Goal: Task Accomplishment & Management: Manage account settings

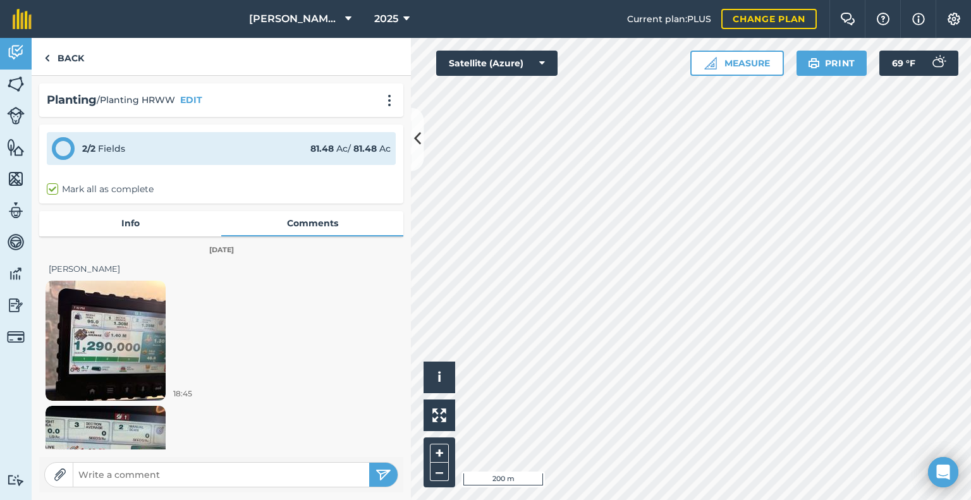
scroll to position [122, 0]
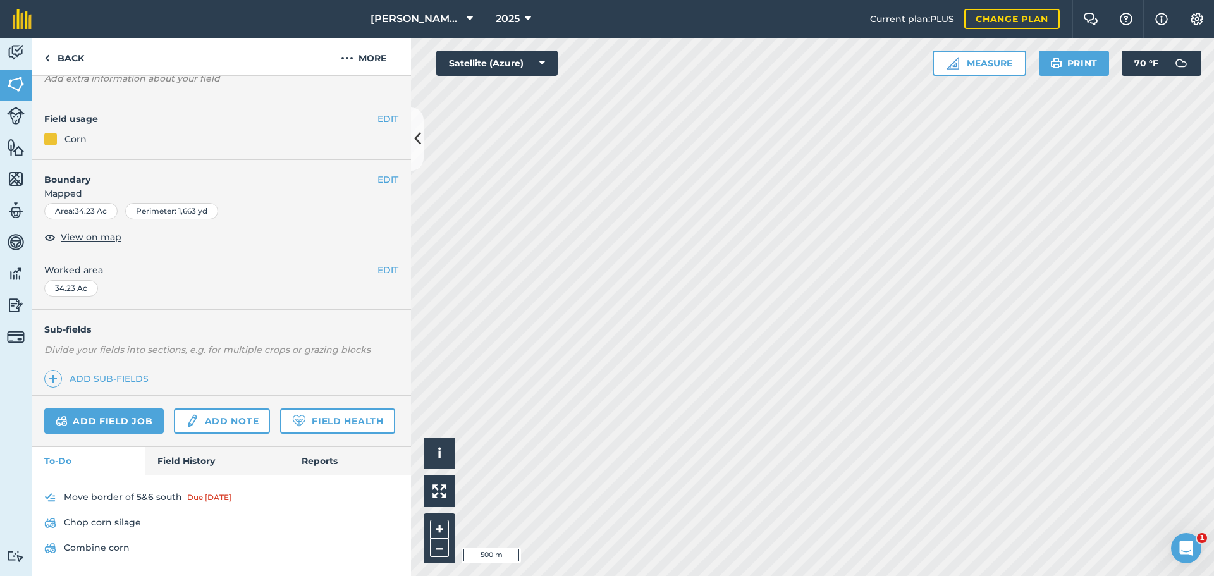
scroll to position [116, 0]
click at [194, 461] on link "Field History" at bounding box center [217, 461] width 144 height 28
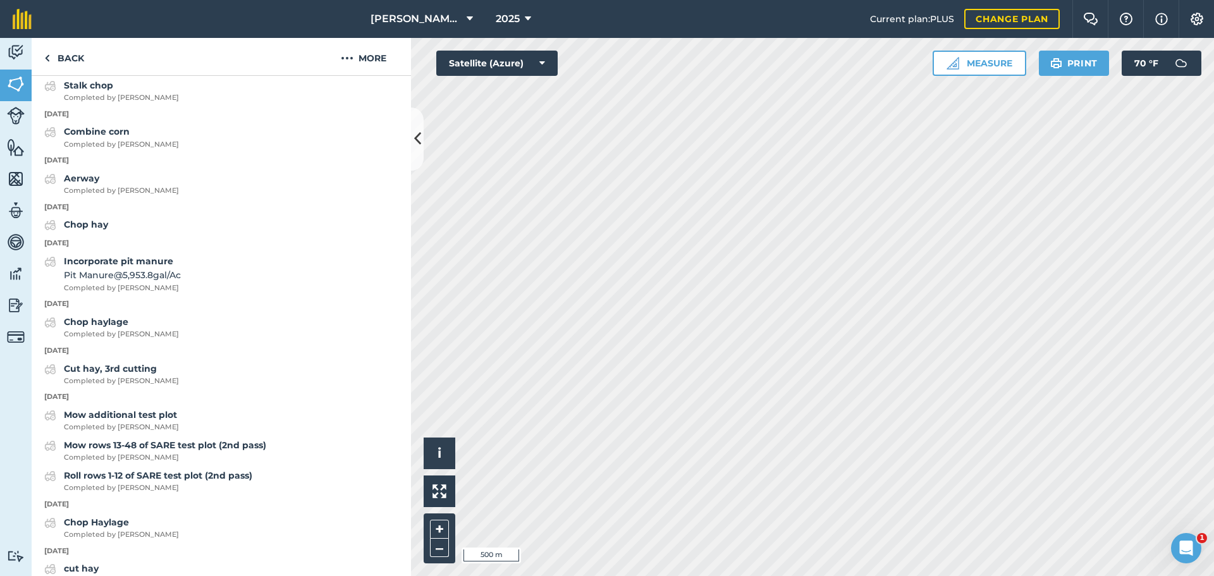
scroll to position [1192, 0]
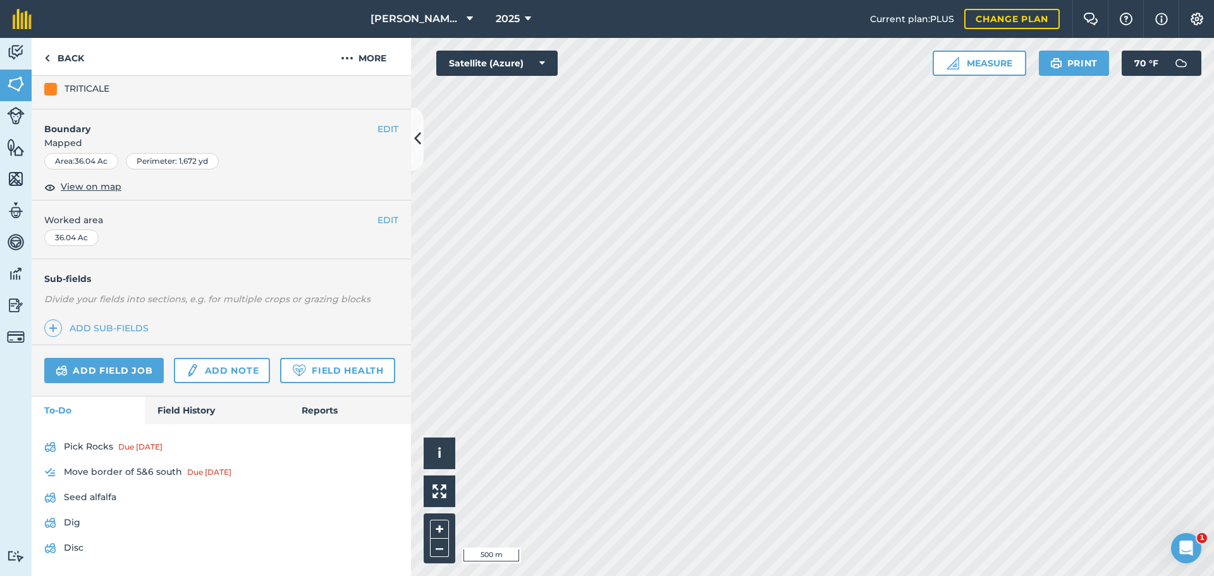
scroll to position [209, 0]
click at [185, 409] on link "Field History" at bounding box center [217, 411] width 144 height 28
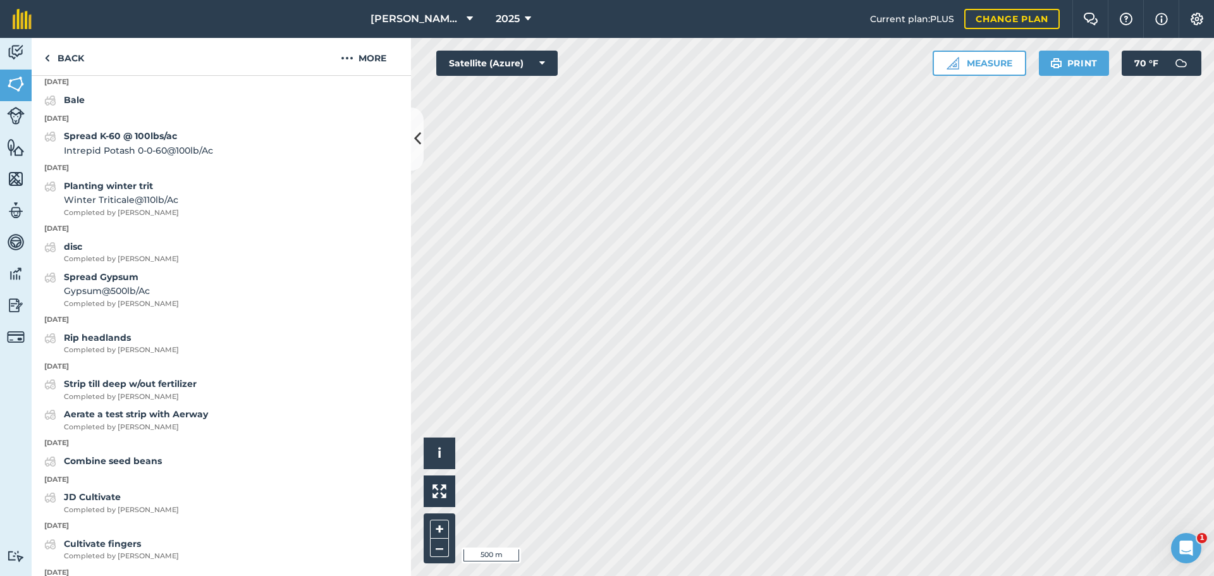
scroll to position [589, 0]
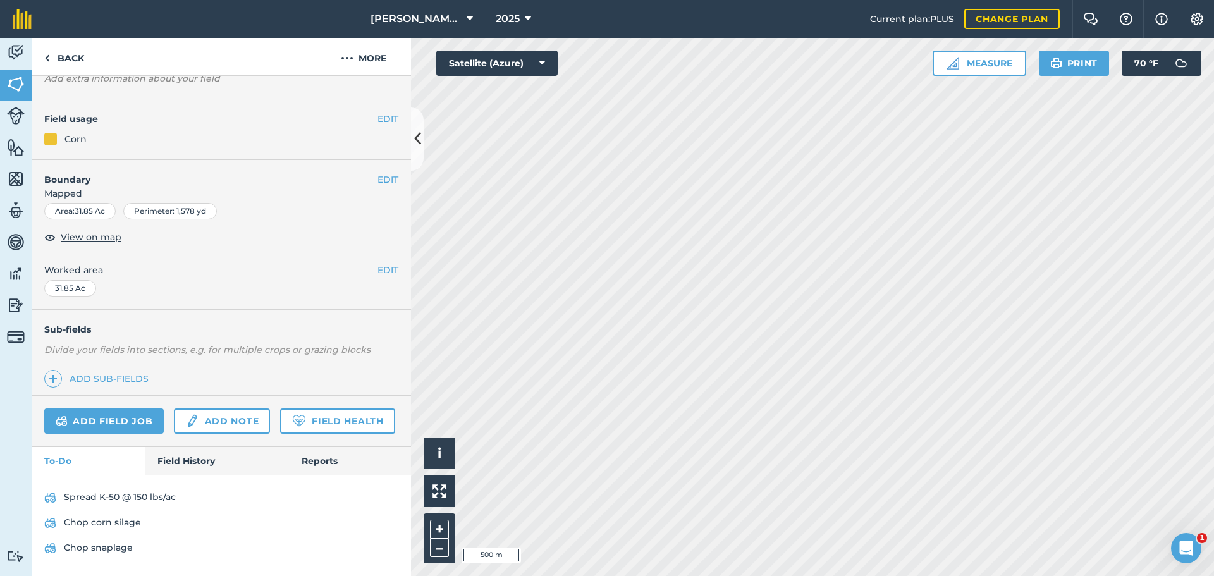
scroll to position [116, 0]
click at [191, 462] on link "Field History" at bounding box center [217, 461] width 144 height 28
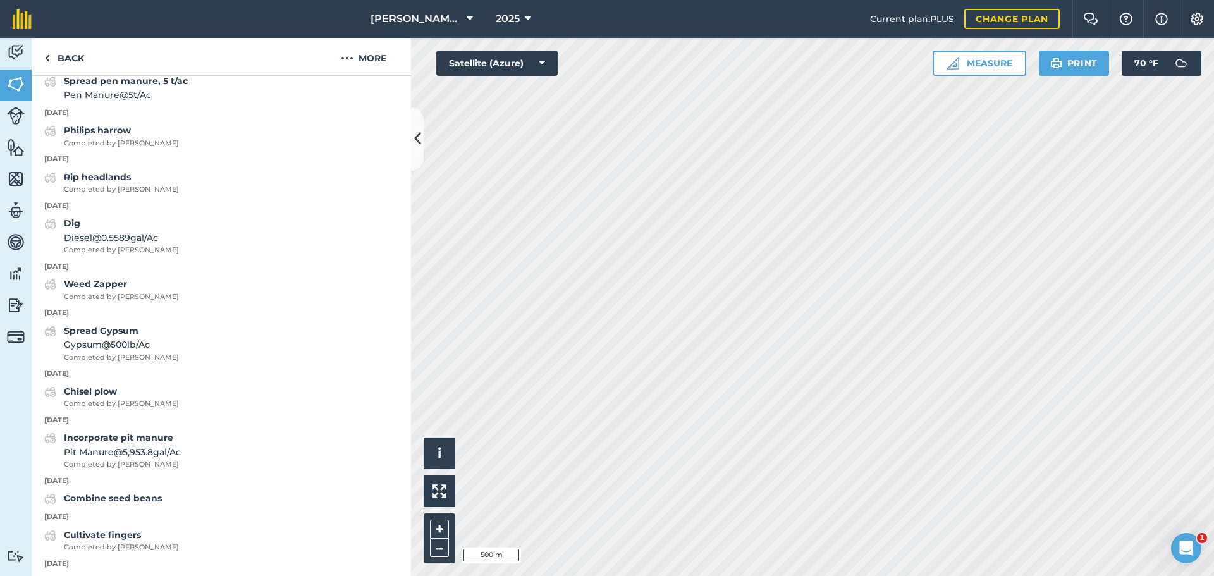
scroll to position [812, 0]
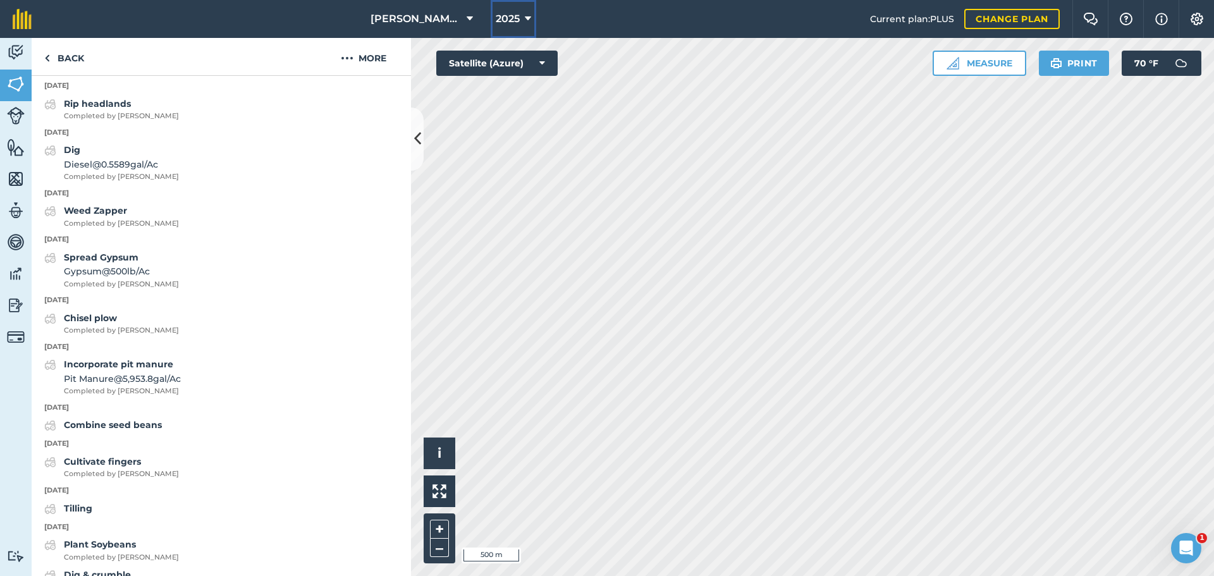
click at [525, 18] on icon at bounding box center [528, 18] width 6 height 15
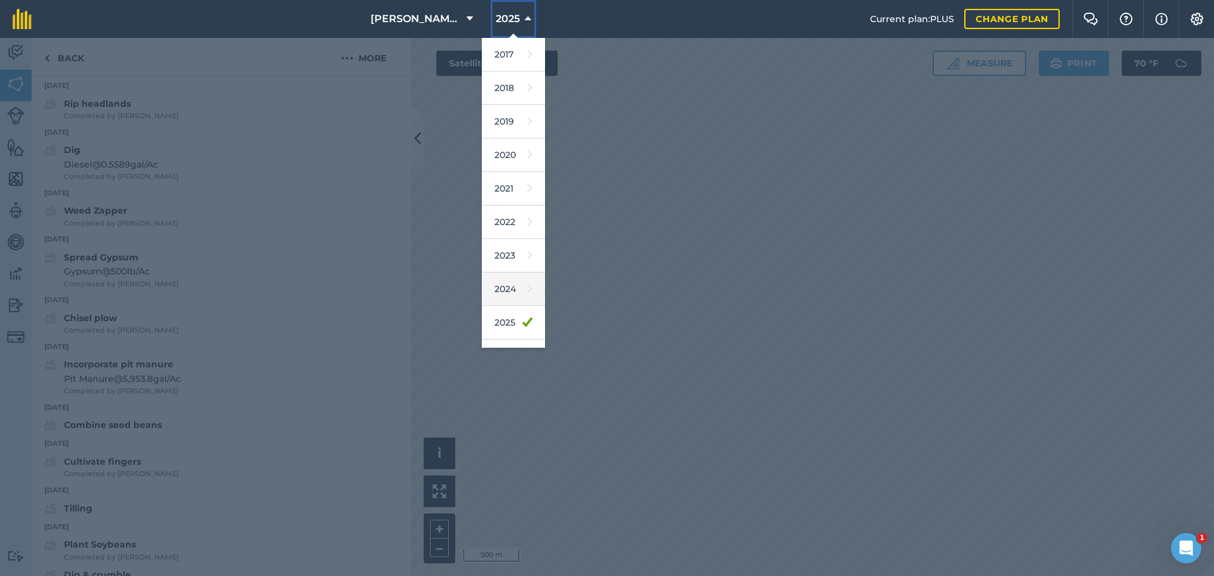
scroll to position [59, 0]
click at [512, 293] on link "2026" at bounding box center [513, 298] width 63 height 34
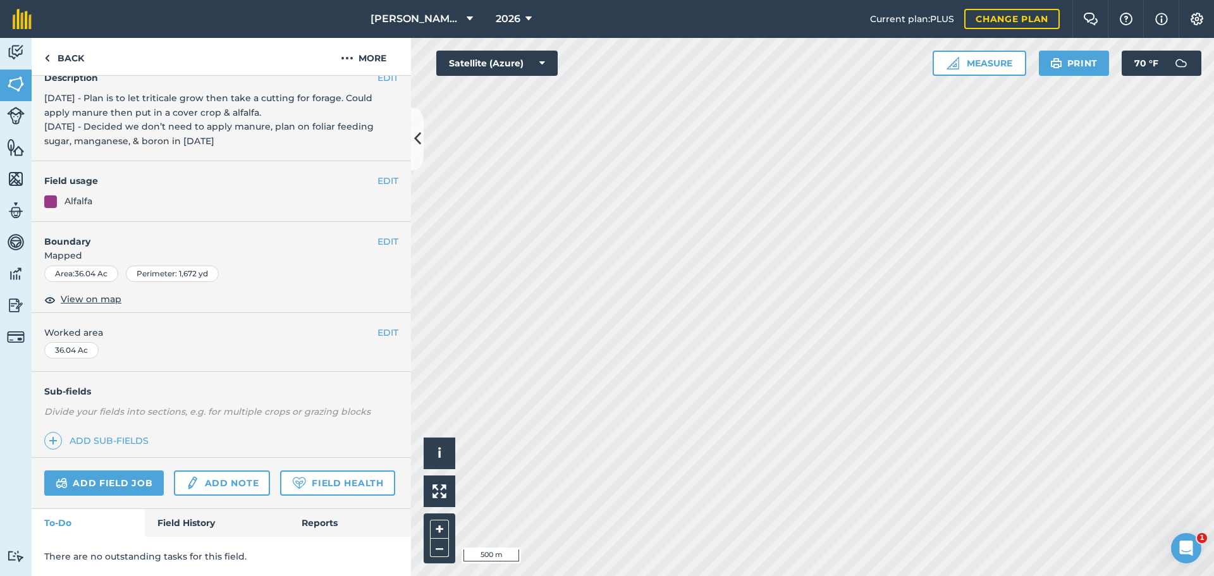
scroll to position [97, 0]
click at [529, 20] on icon at bounding box center [529, 18] width 6 height 15
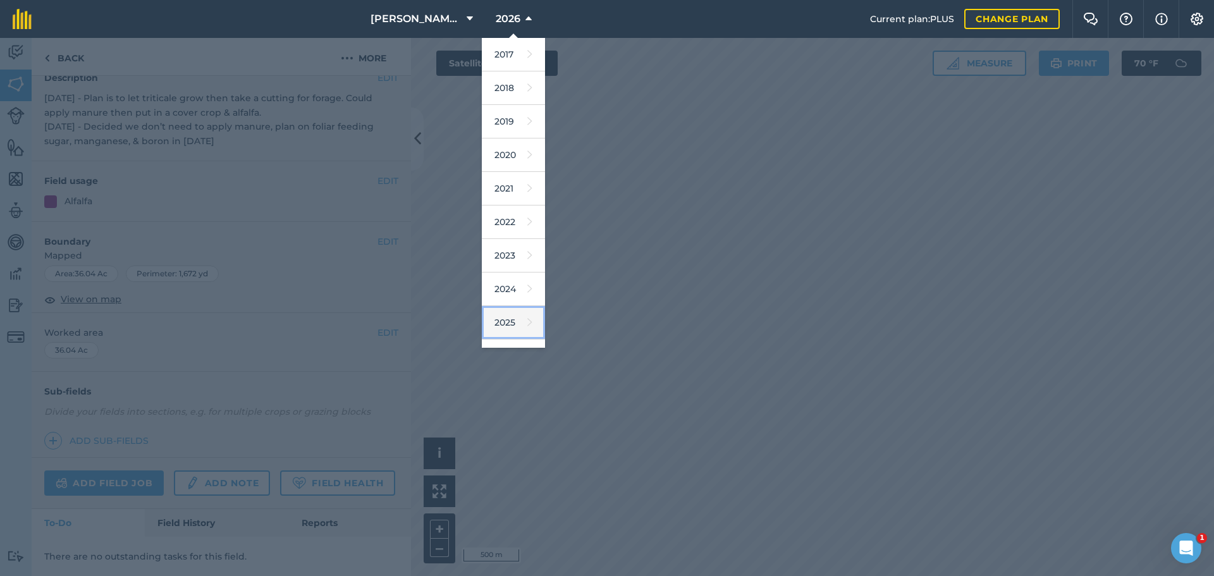
click at [508, 313] on link "2025" at bounding box center [513, 323] width 63 height 34
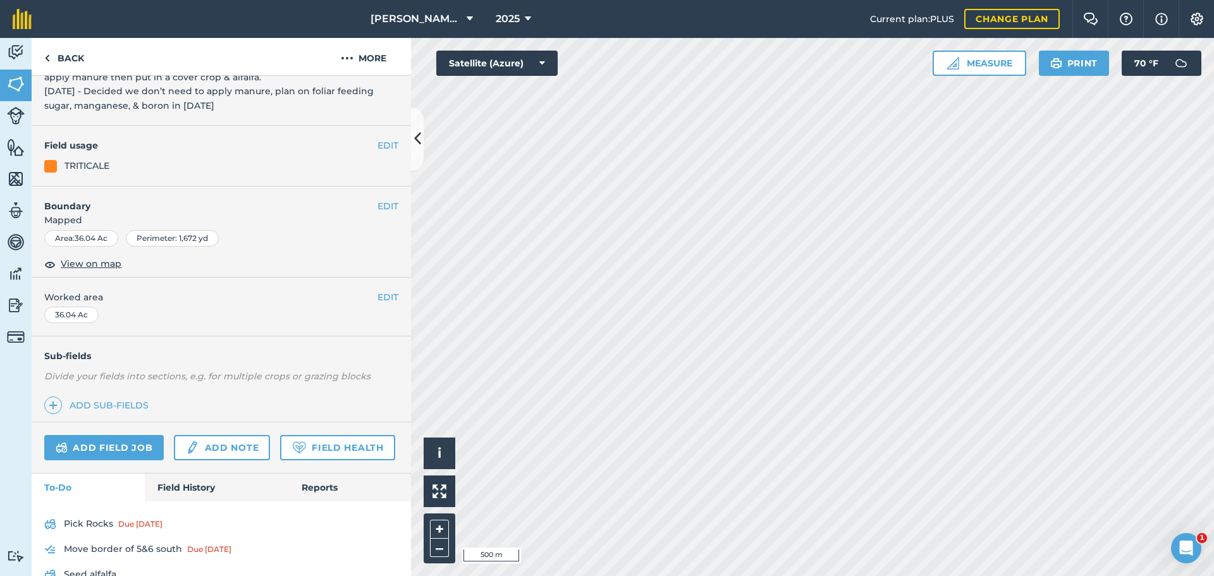
scroll to position [209, 0]
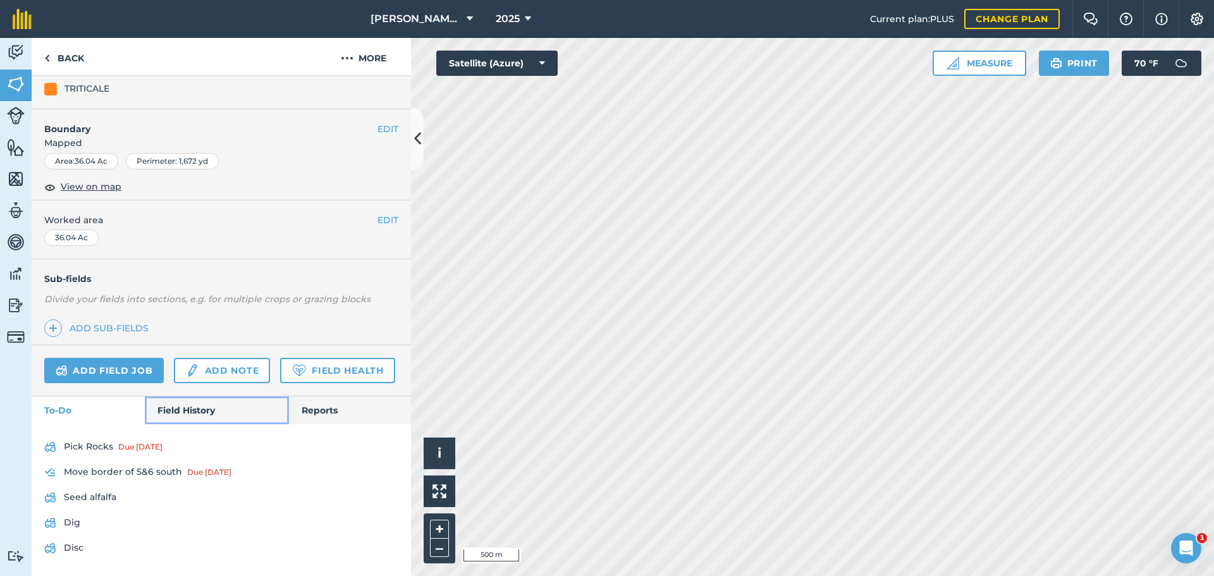
click at [187, 412] on link "Field History" at bounding box center [217, 411] width 144 height 28
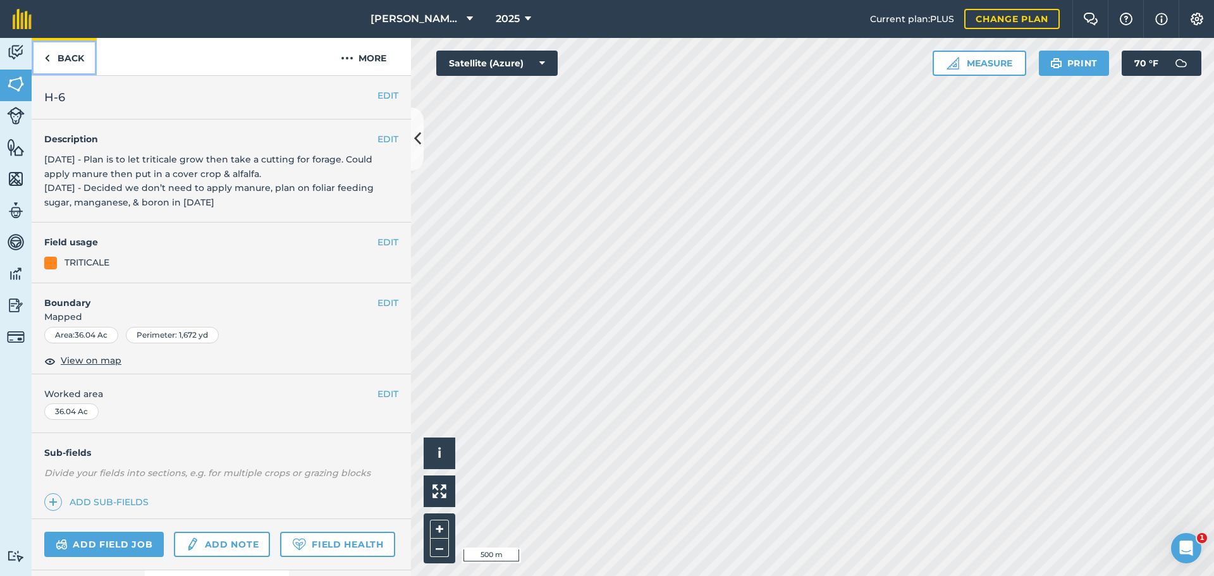
click at [78, 54] on link "Back" at bounding box center [64, 56] width 65 height 37
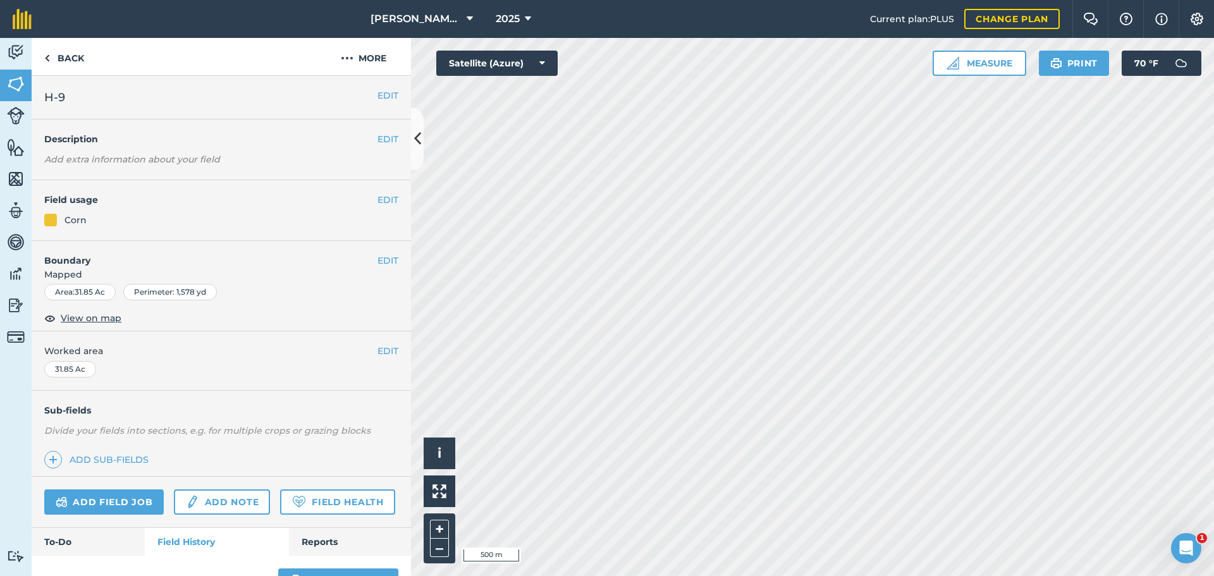
click at [538, 15] on div "2025" at bounding box center [513, 19] width 71 height 38
click at [522, 19] on button "2025" at bounding box center [514, 19] width 46 height 38
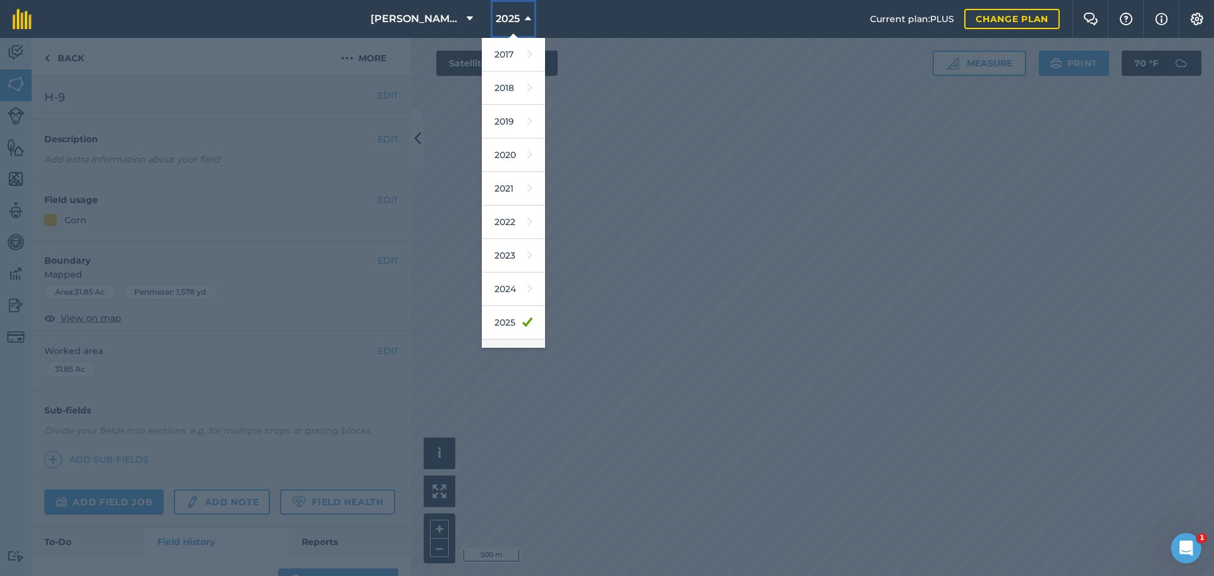
scroll to position [59, 0]
click at [513, 300] on link "2026" at bounding box center [513, 298] width 63 height 34
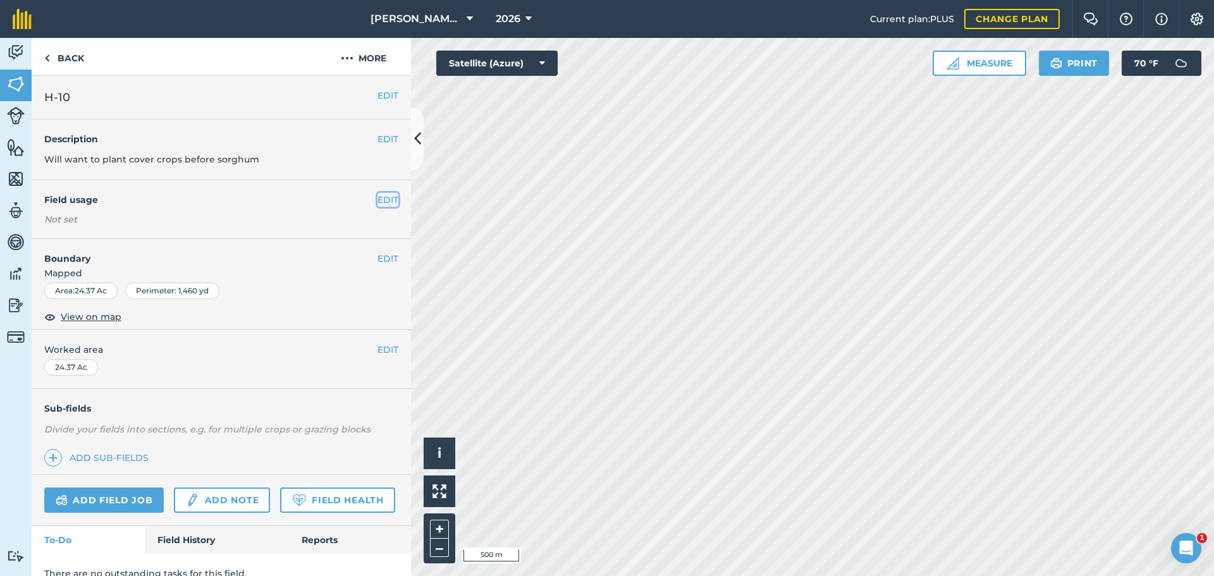
click at [378, 196] on button "EDIT" at bounding box center [388, 200] width 21 height 14
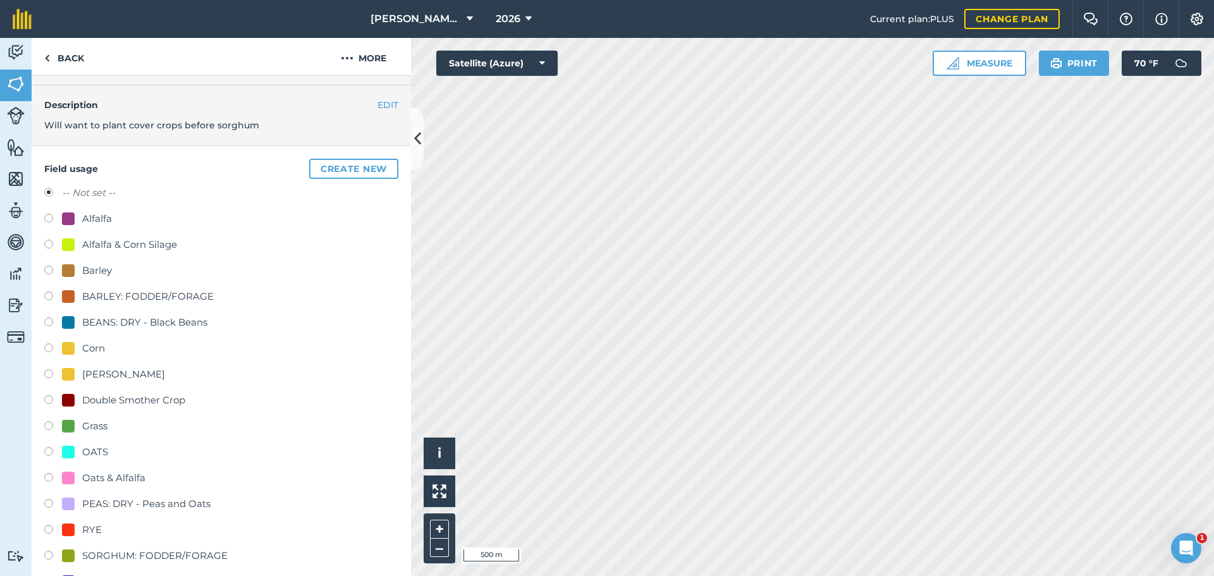
scroll to position [63, 0]
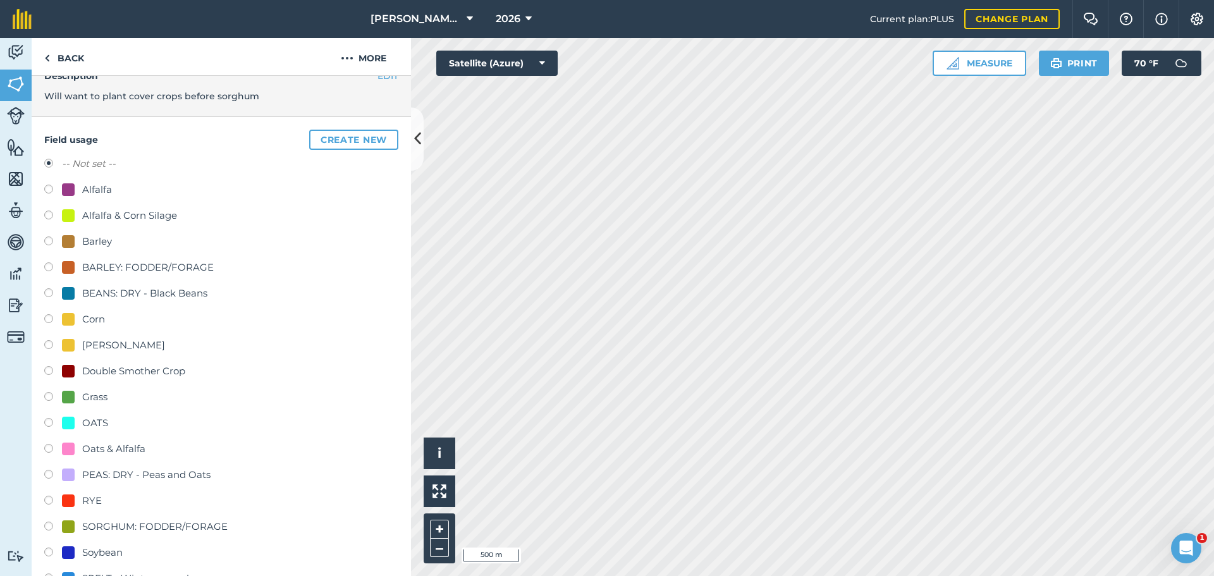
click at [46, 553] on label at bounding box center [53, 554] width 18 height 13
radio input "true"
radio input "false"
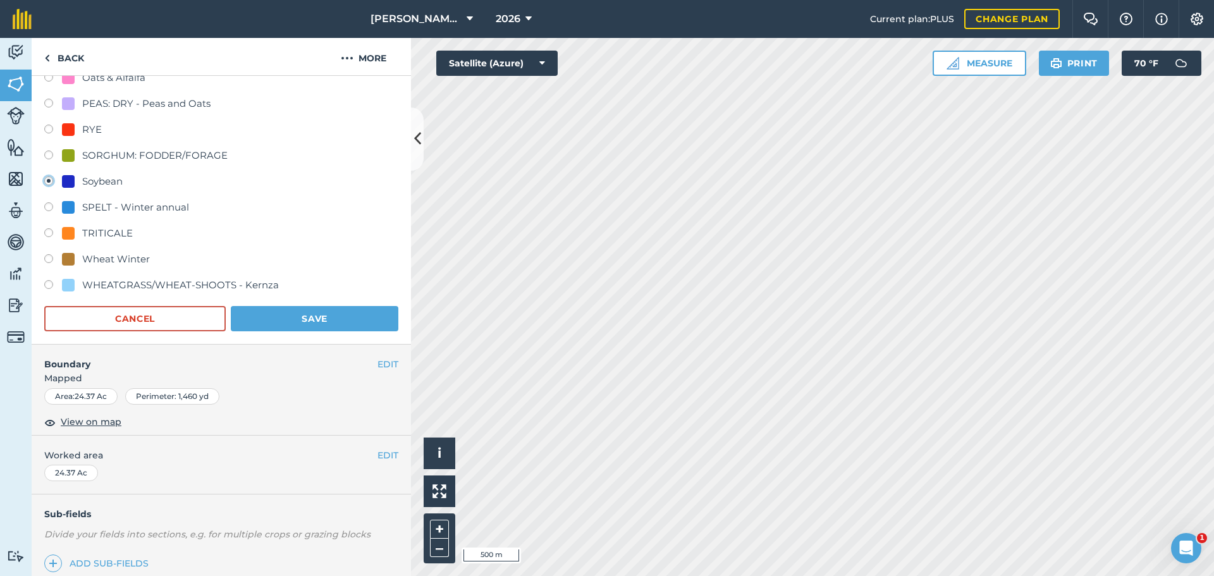
scroll to position [443, 0]
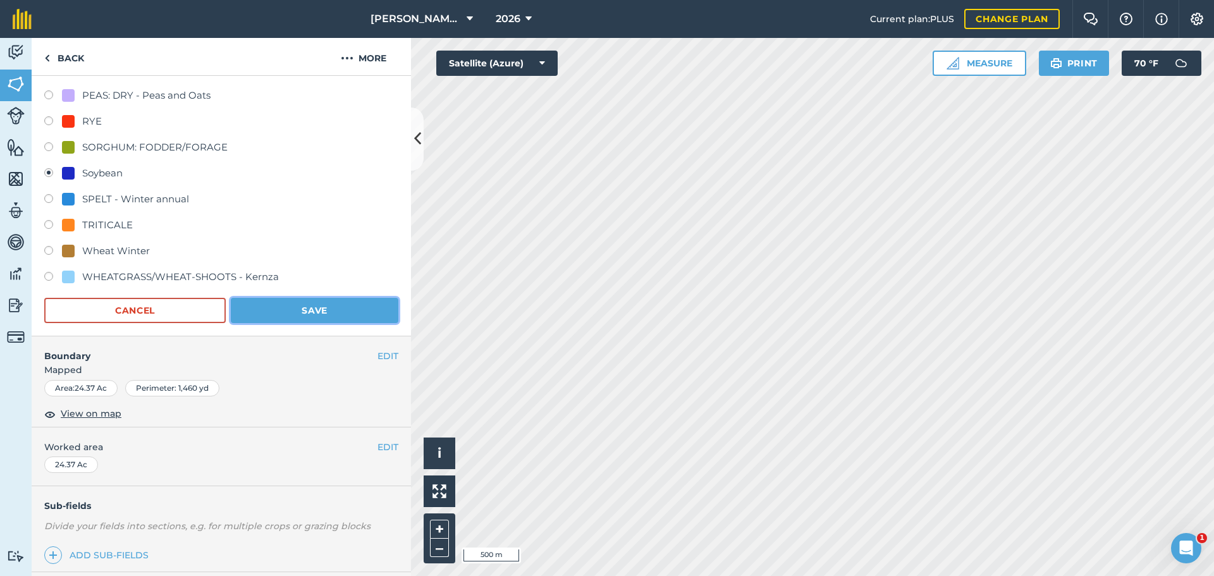
click at [256, 316] on button "Save" at bounding box center [315, 310] width 168 height 25
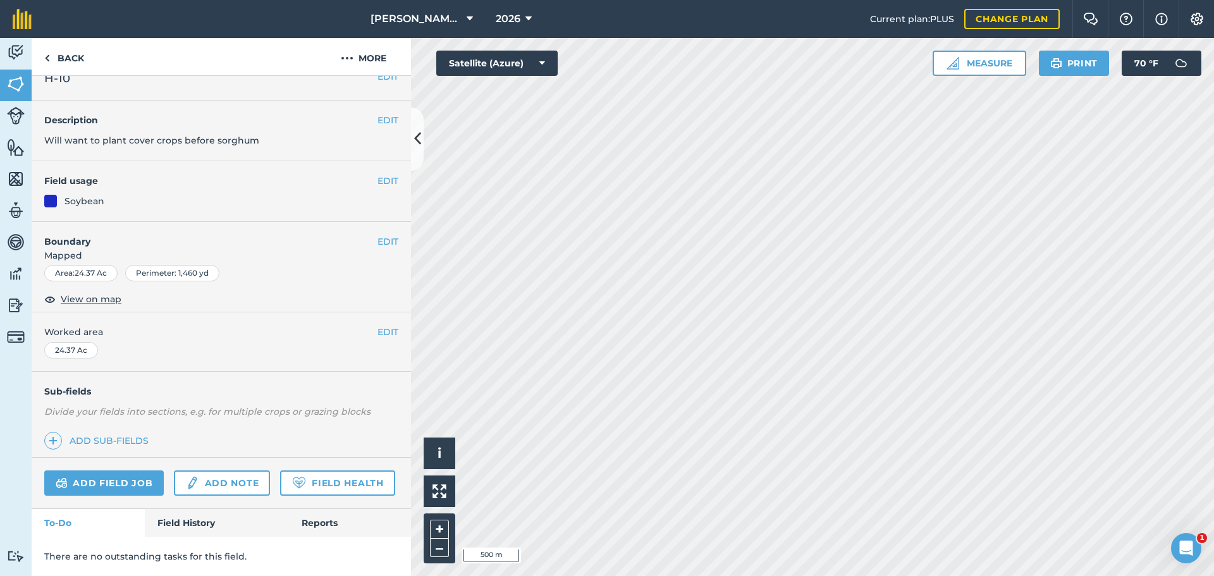
scroll to position [0, 0]
